Goal: Book appointment/travel/reservation

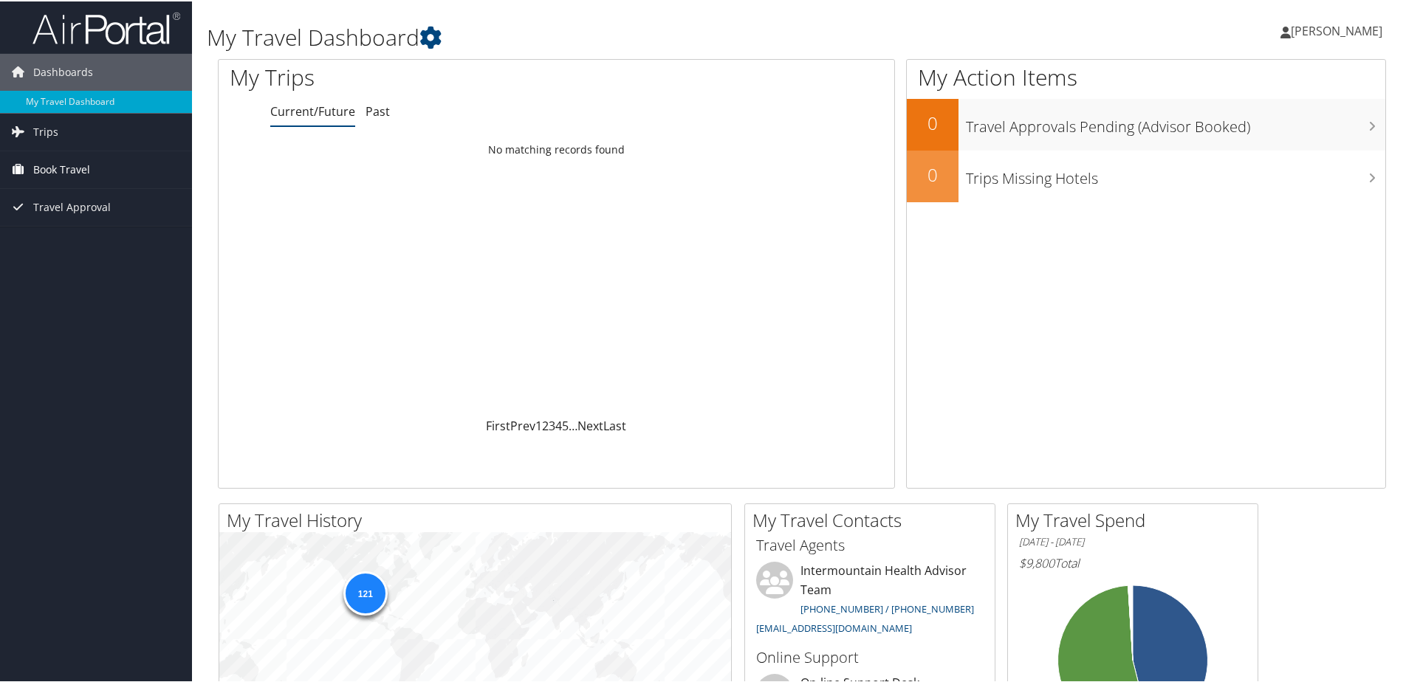
click at [52, 167] on span "Book Travel" at bounding box center [61, 168] width 57 height 37
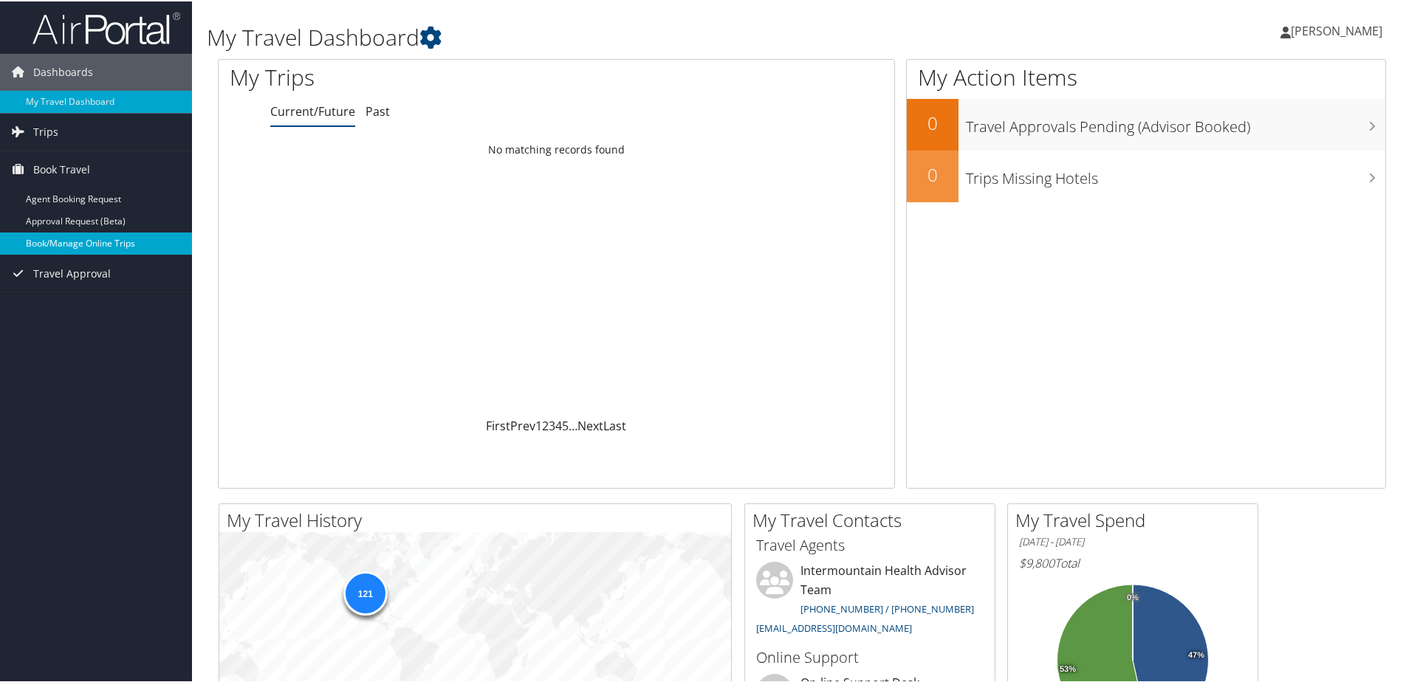
click at [57, 240] on link "Book/Manage Online Trips" at bounding box center [96, 242] width 192 height 22
